Goal: Information Seeking & Learning: Check status

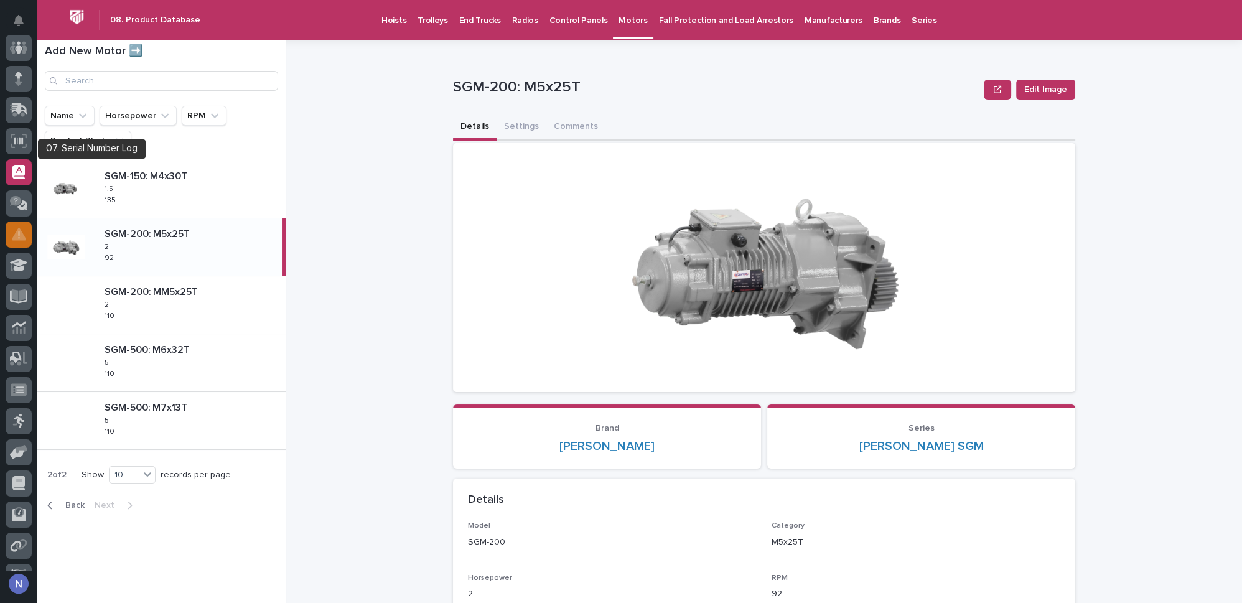
scroll to position [85, 0]
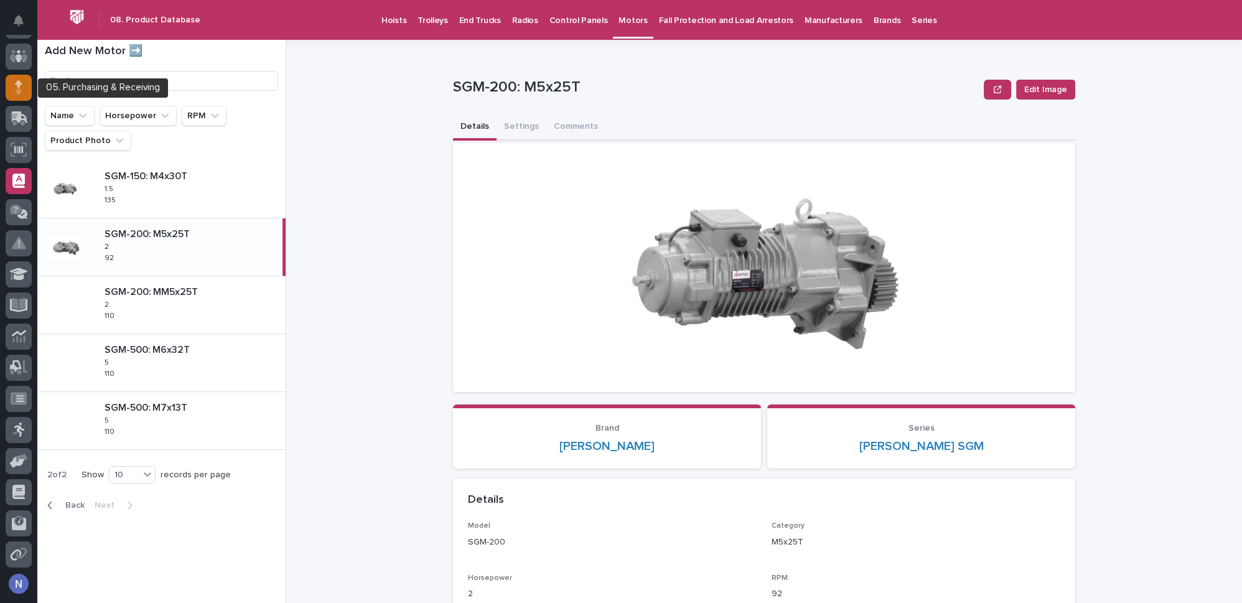
click at [27, 92] on div at bounding box center [19, 88] width 26 height 26
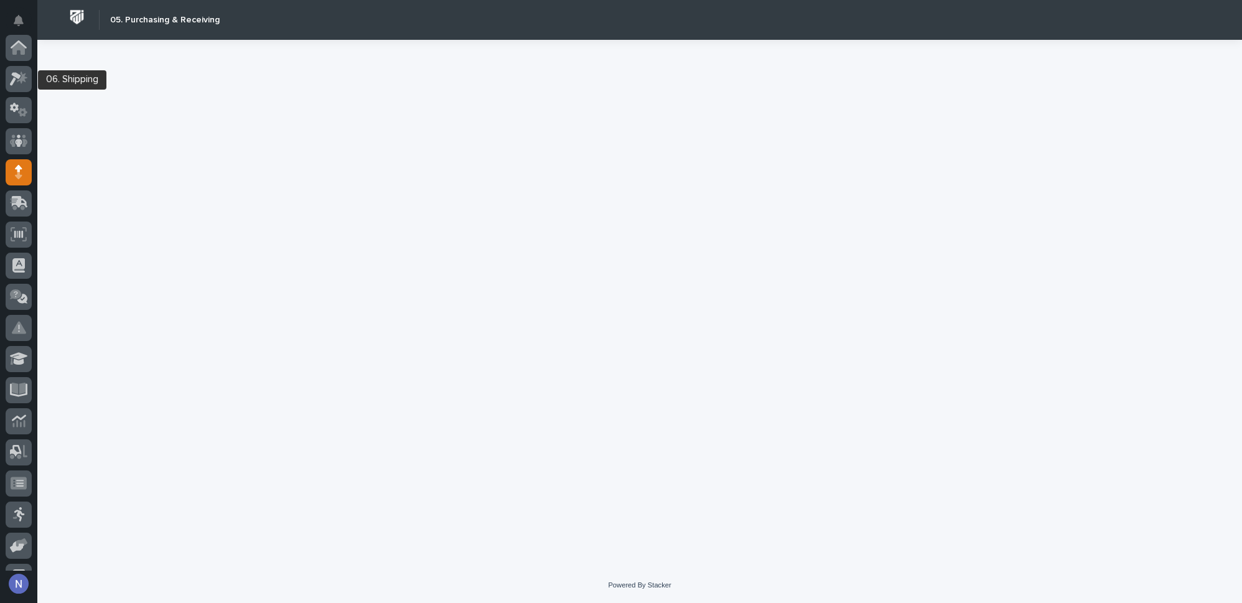
scroll to position [124, 0]
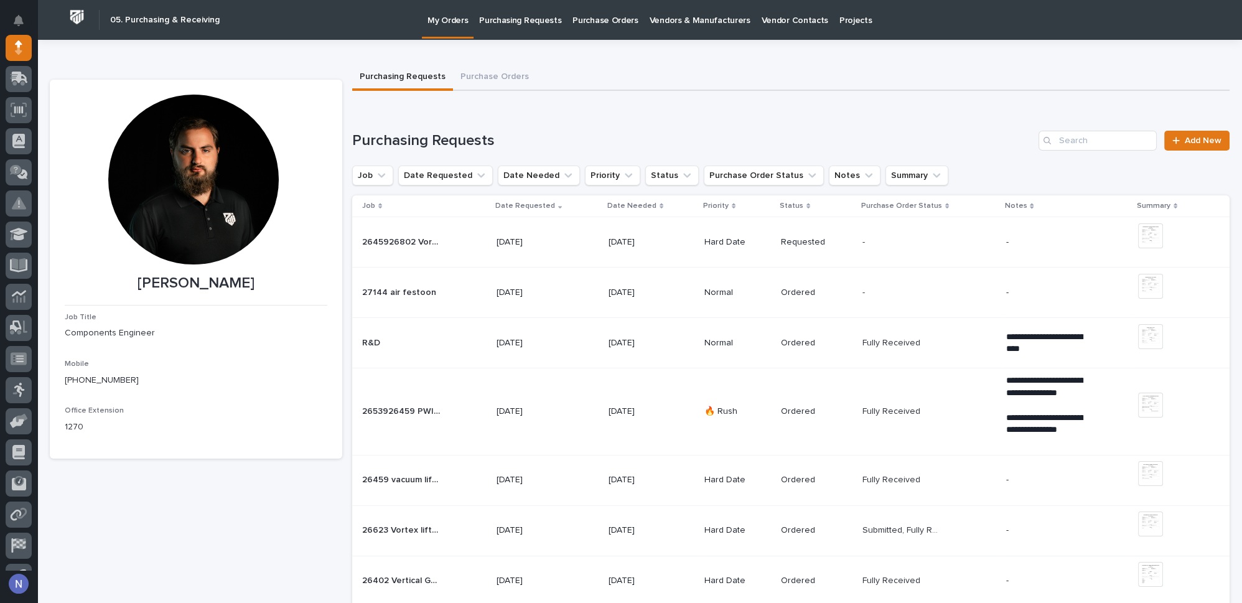
click at [1080, 148] on input "Search" at bounding box center [1098, 141] width 118 height 20
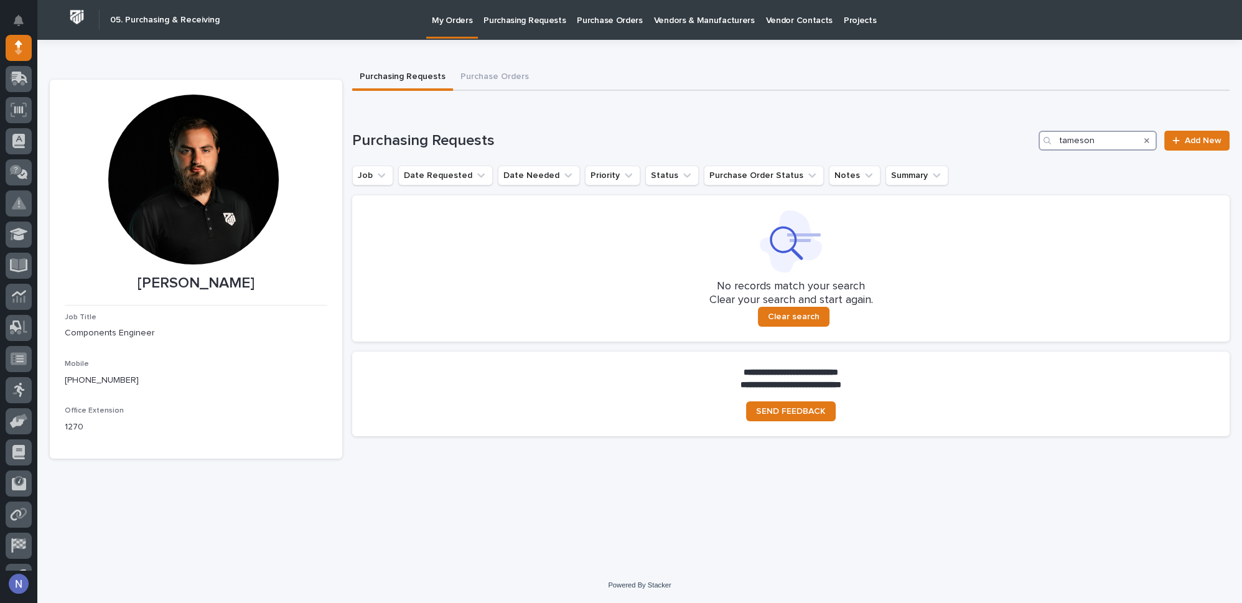
type input "tameson"
click at [608, 18] on p "Purchase Orders" at bounding box center [609, 13] width 65 height 26
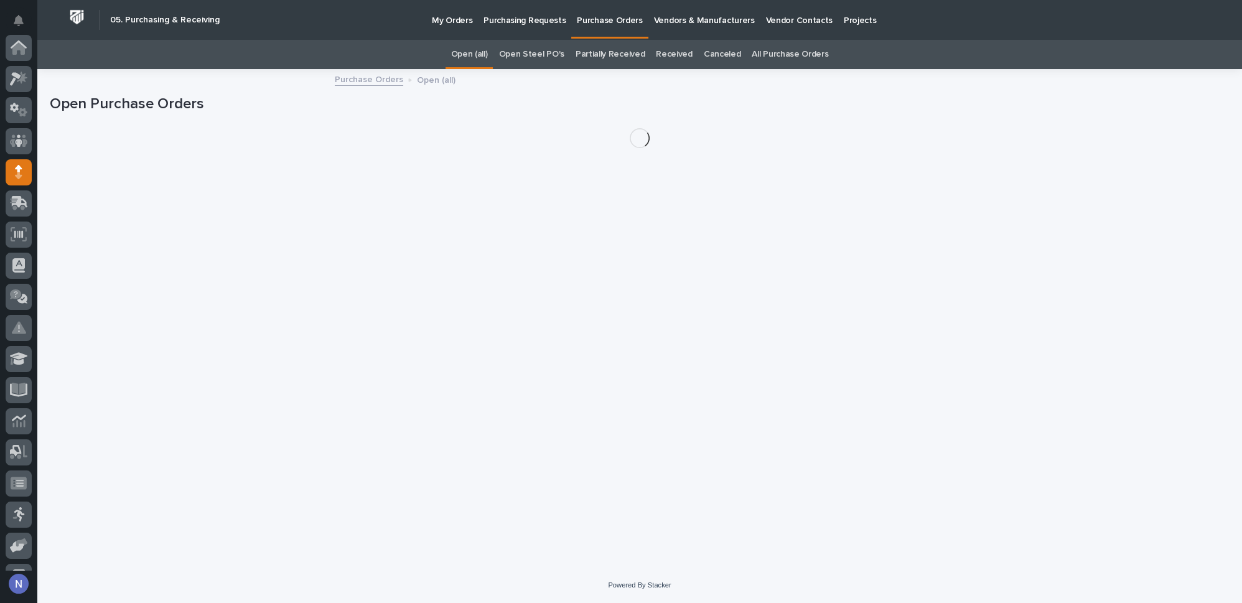
scroll to position [124, 0]
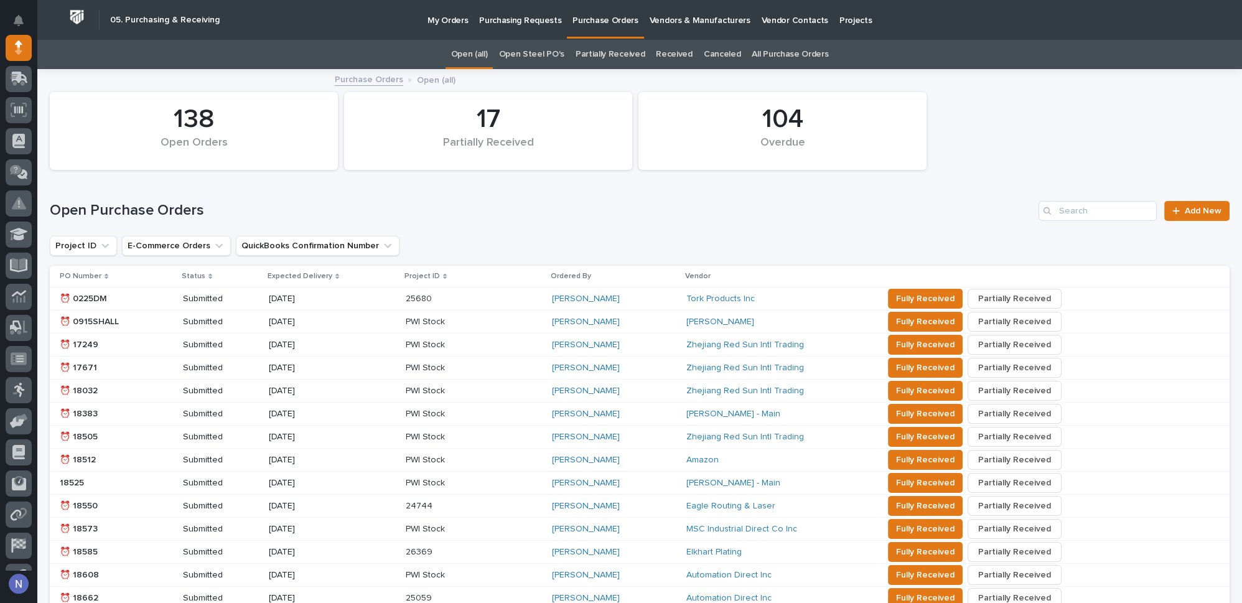
click at [754, 49] on link "All Purchase Orders" at bounding box center [790, 54] width 77 height 29
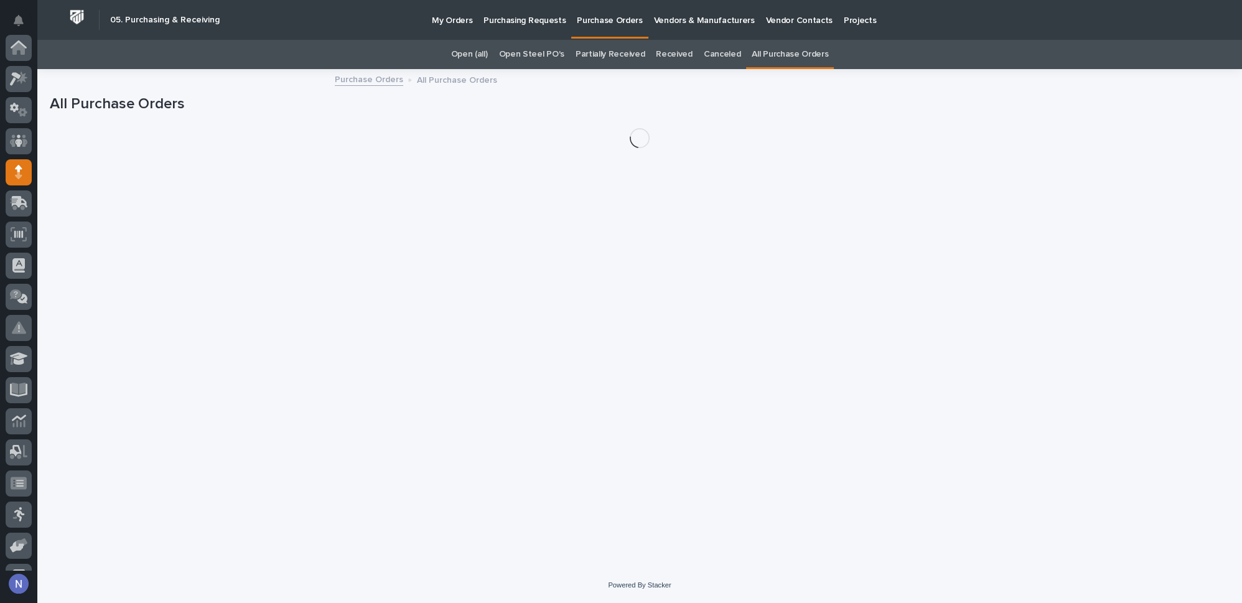
scroll to position [124, 0]
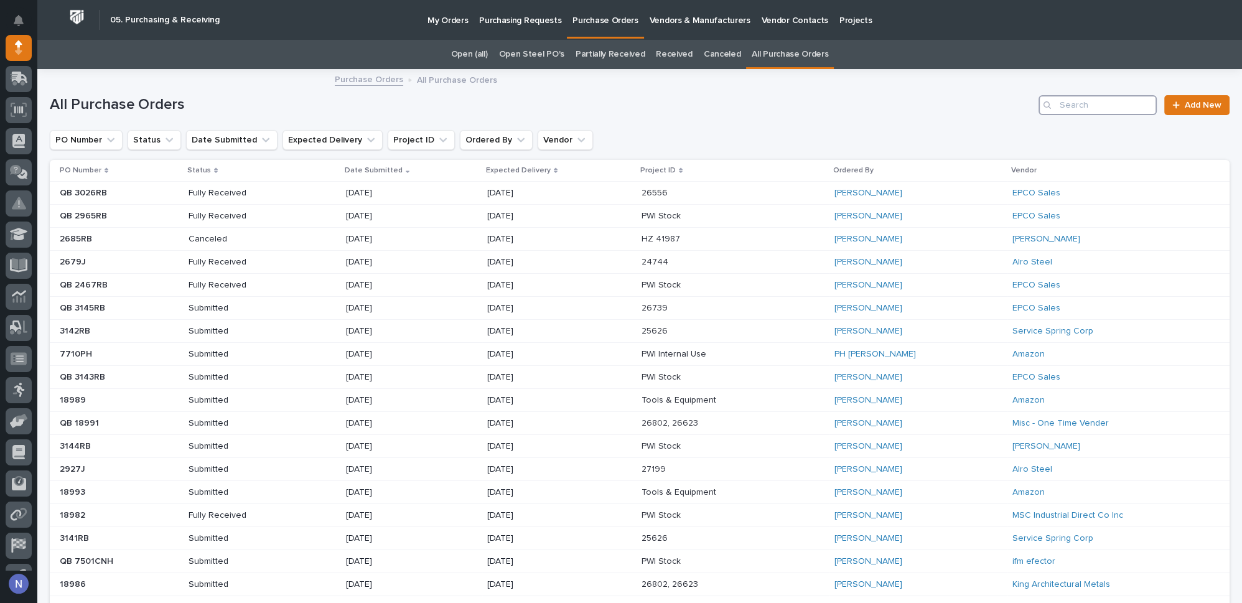
click at [1082, 106] on input "Search" at bounding box center [1098, 105] width 118 height 20
click at [575, 141] on icon "Vendor" at bounding box center [581, 140] width 12 height 12
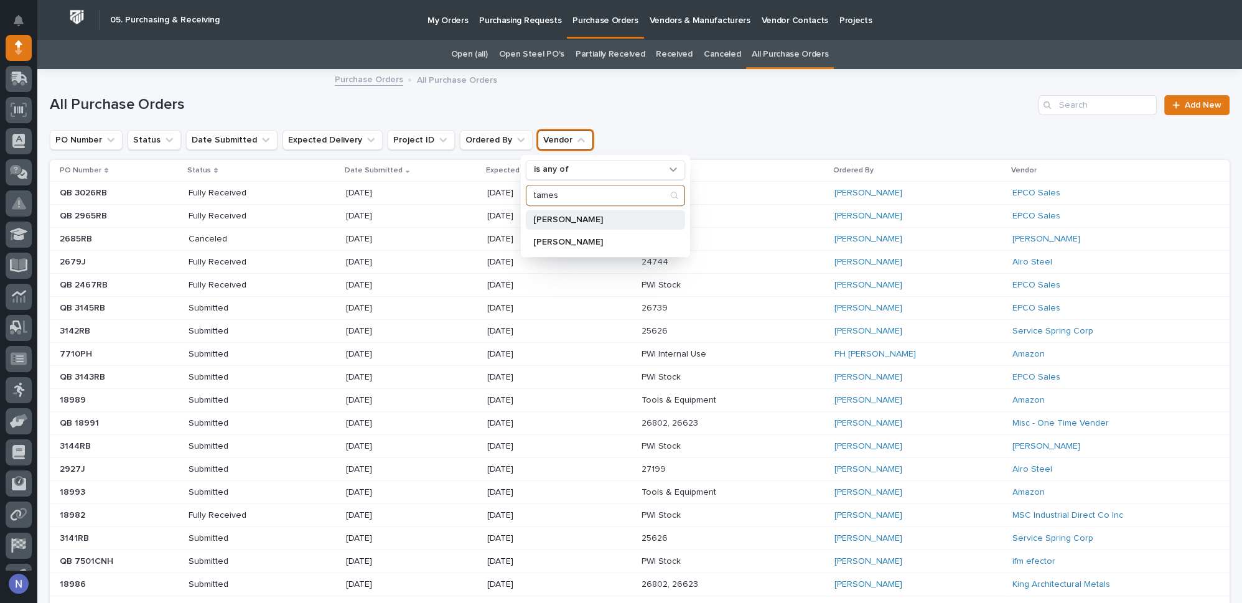
type input "tames"
click at [556, 217] on p "[PERSON_NAME]" at bounding box center [599, 219] width 132 height 9
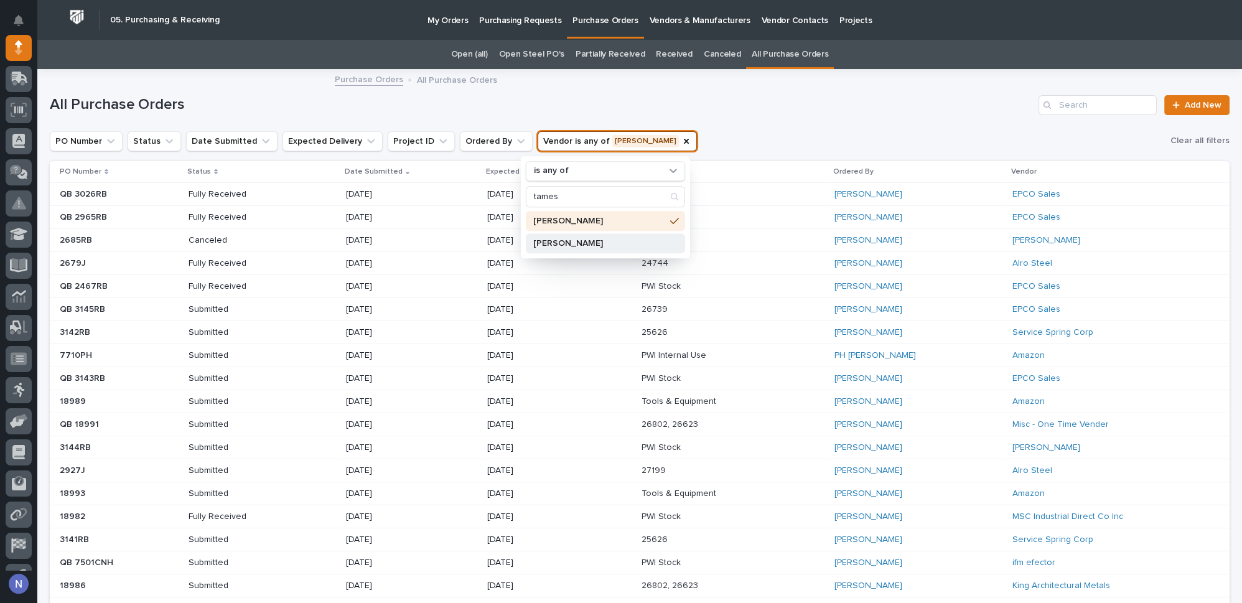
click at [556, 239] on p "[PERSON_NAME]" at bounding box center [599, 243] width 132 height 9
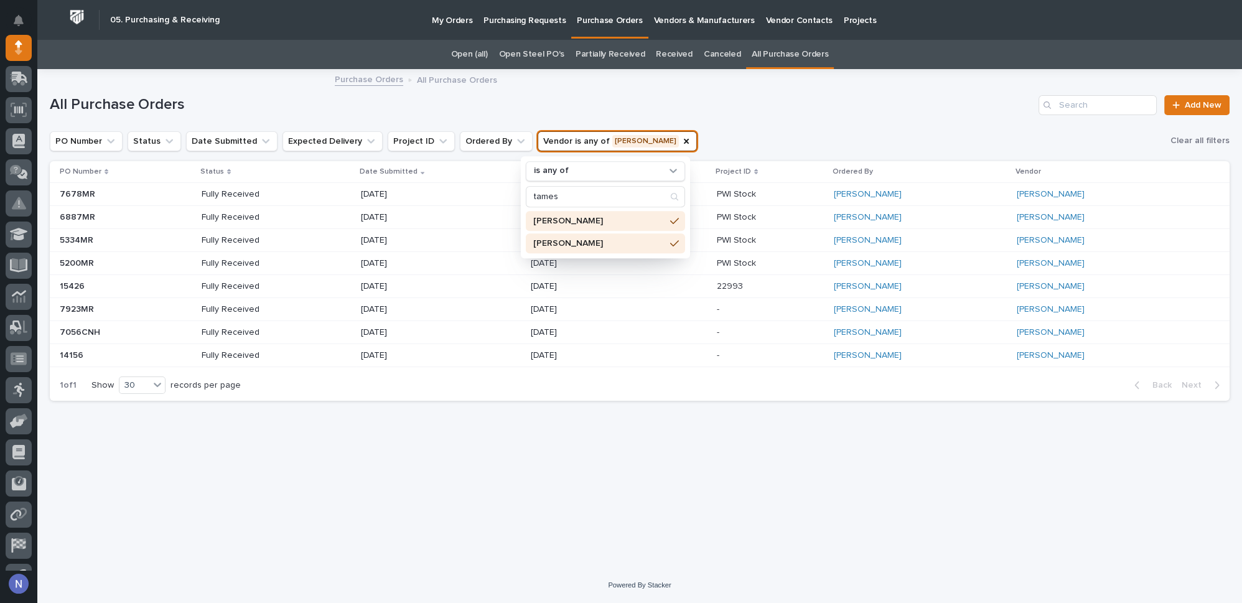
click at [723, 119] on div "All Purchase Orders Add New" at bounding box center [640, 100] width 1180 height 60
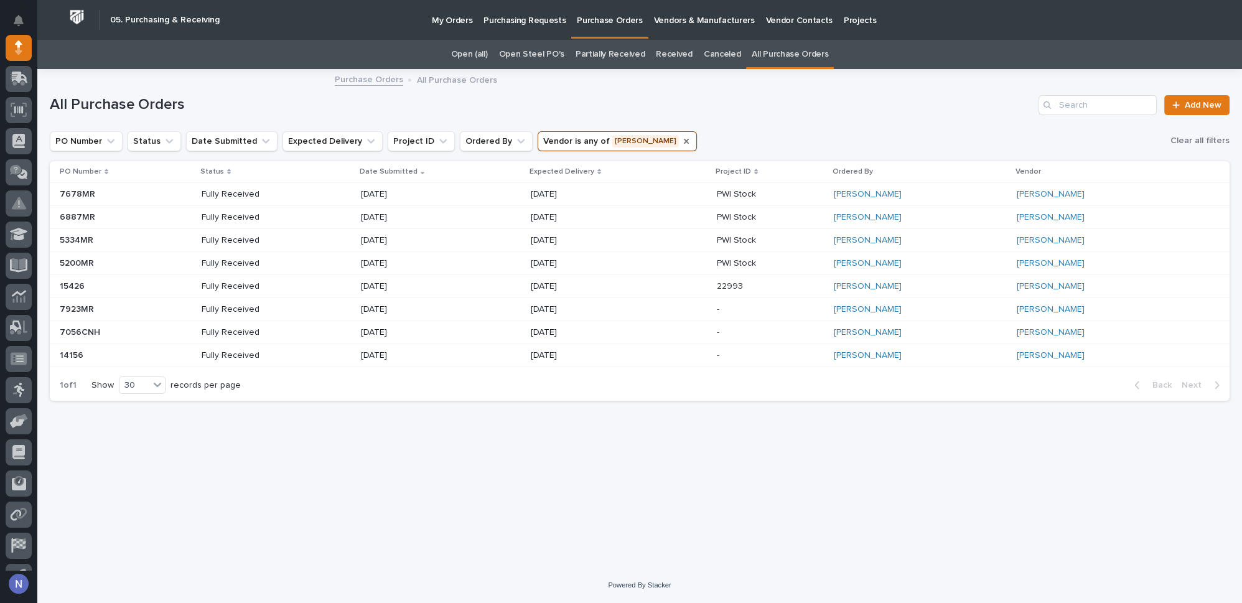
click at [681, 143] on icon "Vendor" at bounding box center [686, 141] width 10 height 10
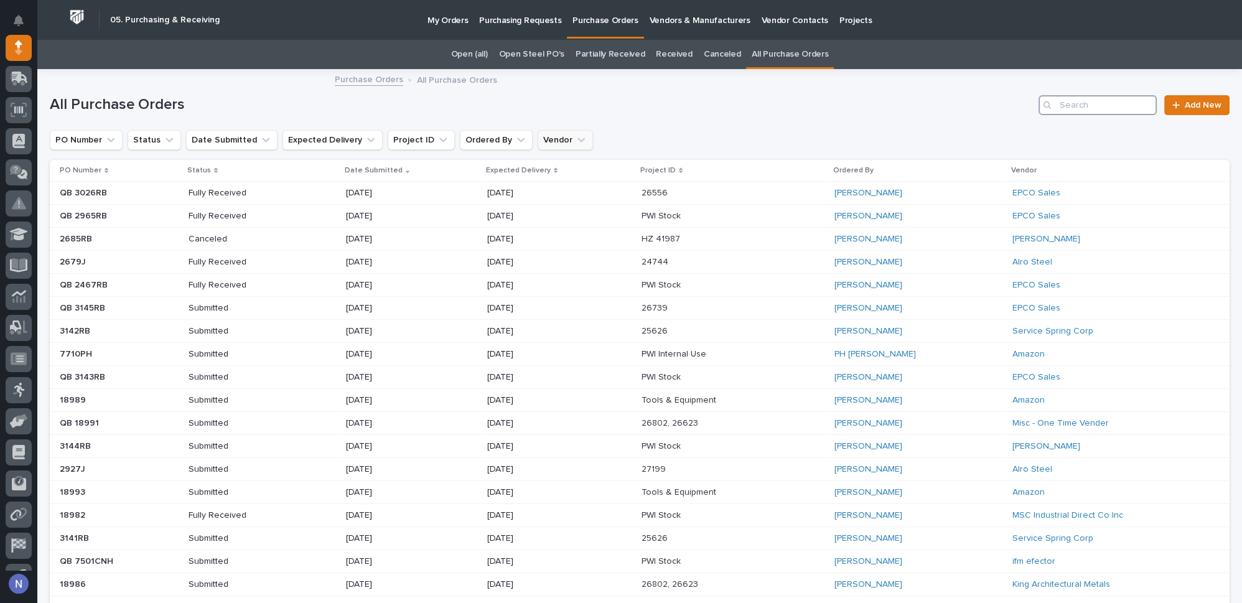
click at [1071, 103] on input "Search" at bounding box center [1098, 105] width 118 height 20
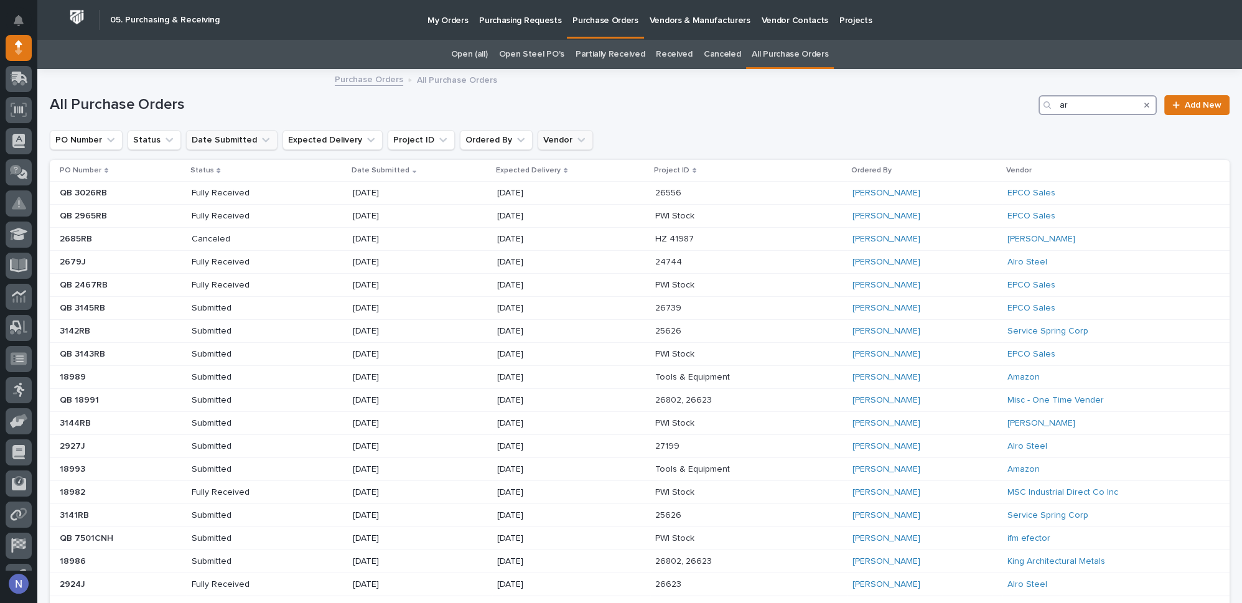
type input "ar"
click at [261, 137] on icon "Date Submitted" at bounding box center [266, 140] width 12 height 12
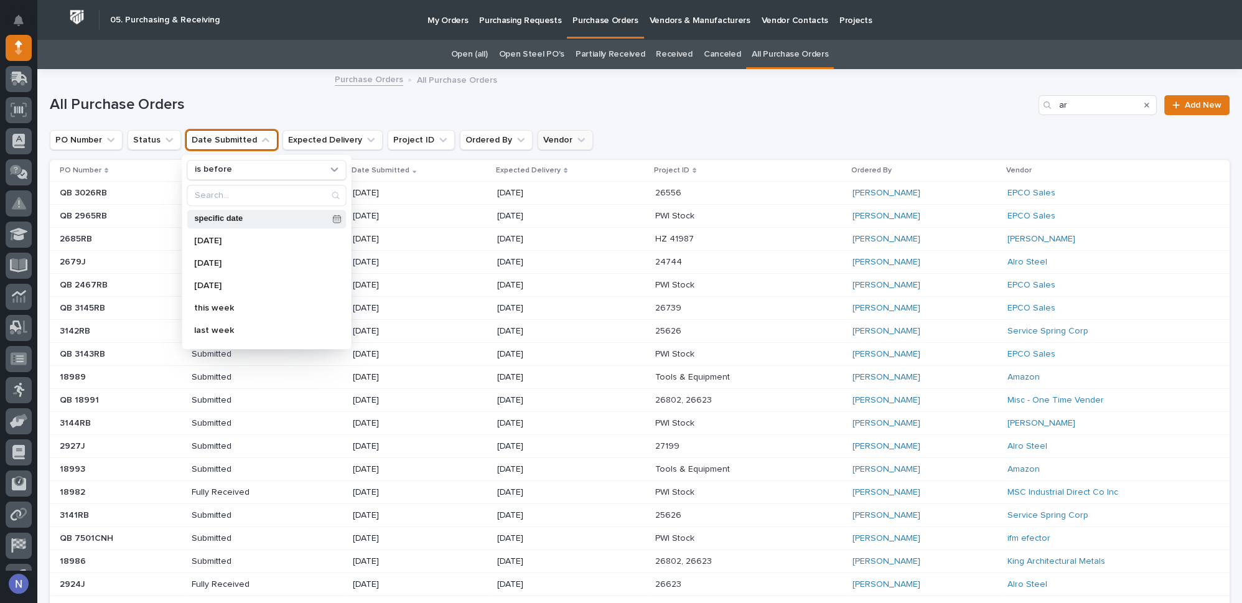
click at [332, 215] on icon at bounding box center [336, 219] width 9 height 9
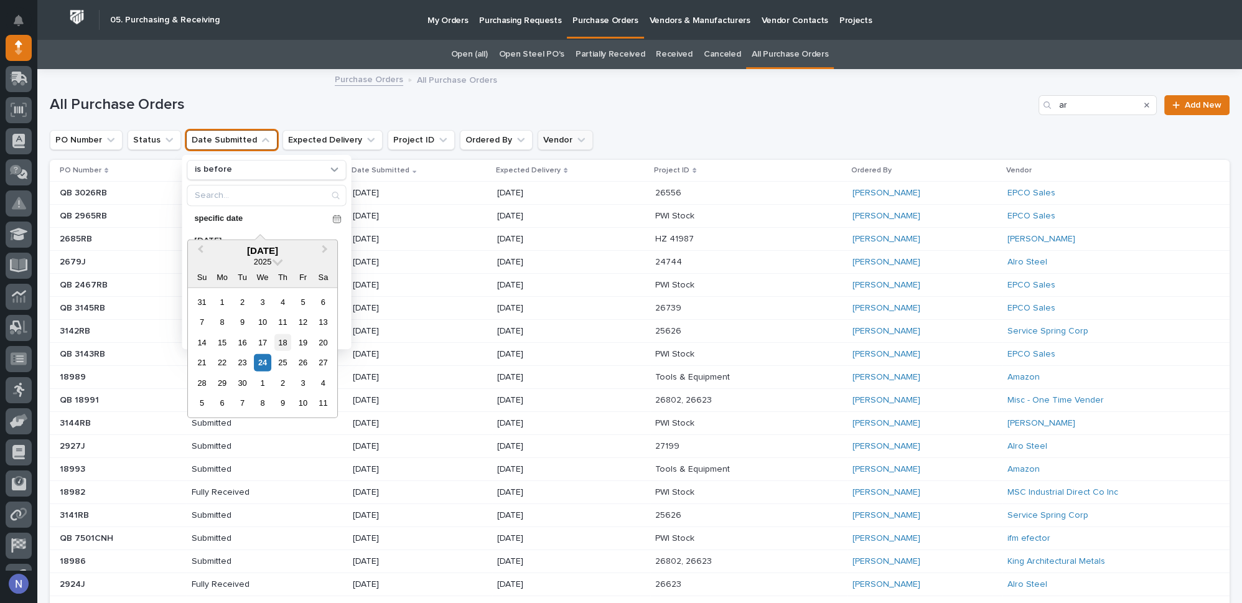
click at [289, 345] on div "18" at bounding box center [282, 342] width 17 height 17
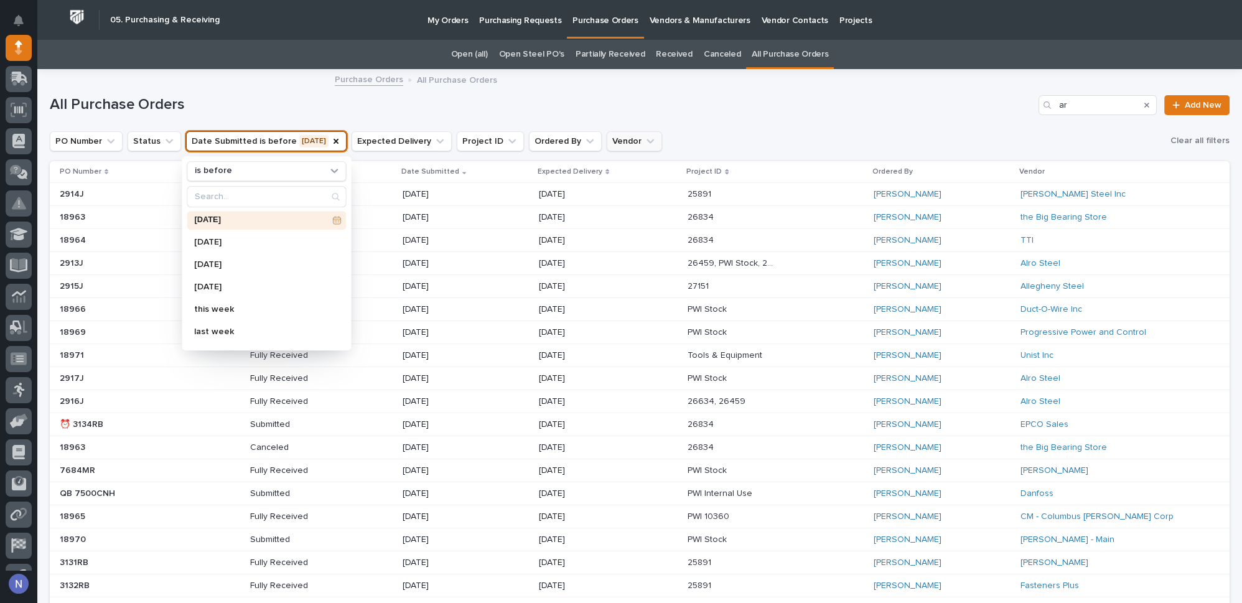
click at [339, 100] on h1 "All Purchase Orders" at bounding box center [542, 105] width 984 height 18
